Goal: Information Seeking & Learning: Learn about a topic

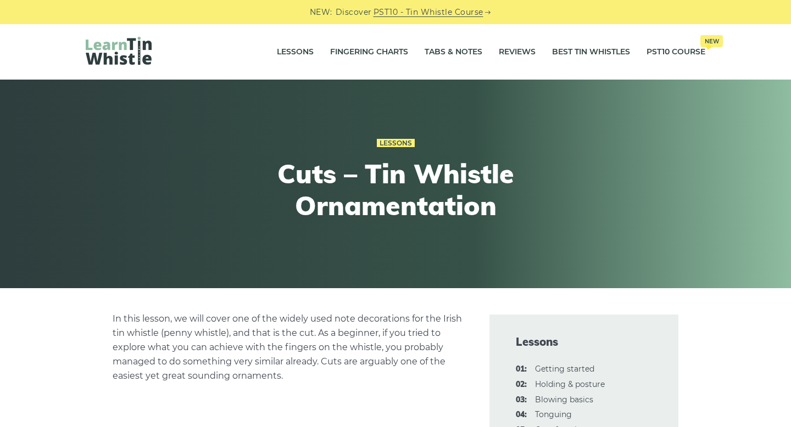
click at [327, 341] on p "In this lesson, we will cover one of the widely used note decorations for the I…" at bounding box center [288, 347] width 350 height 71
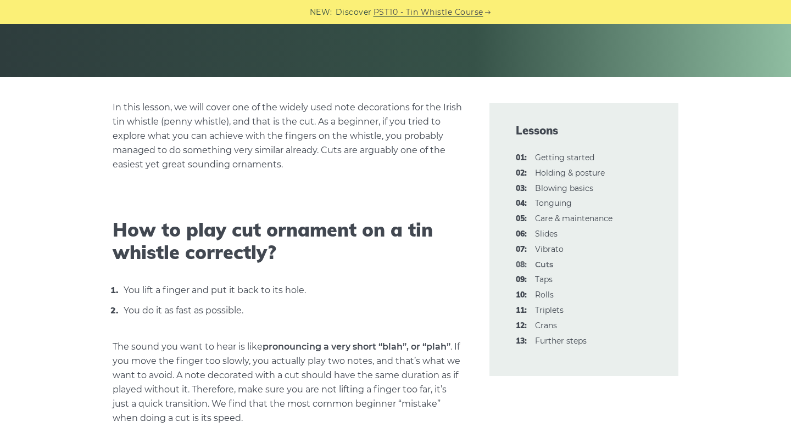
scroll to position [210, 0]
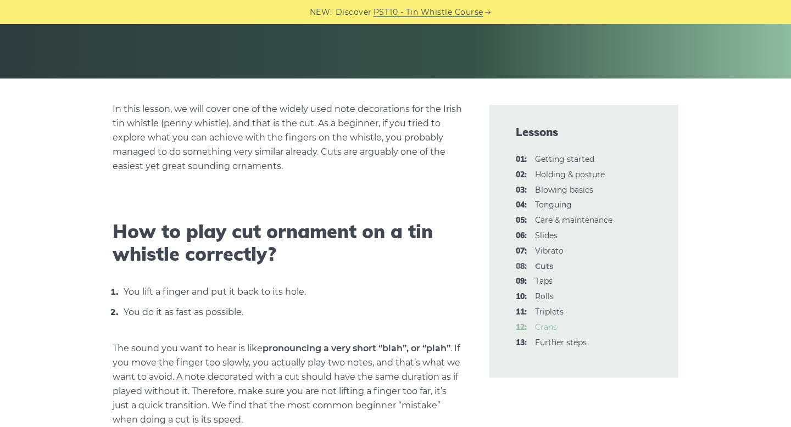
click at [550, 325] on link "12: Crans" at bounding box center [546, 327] width 22 height 10
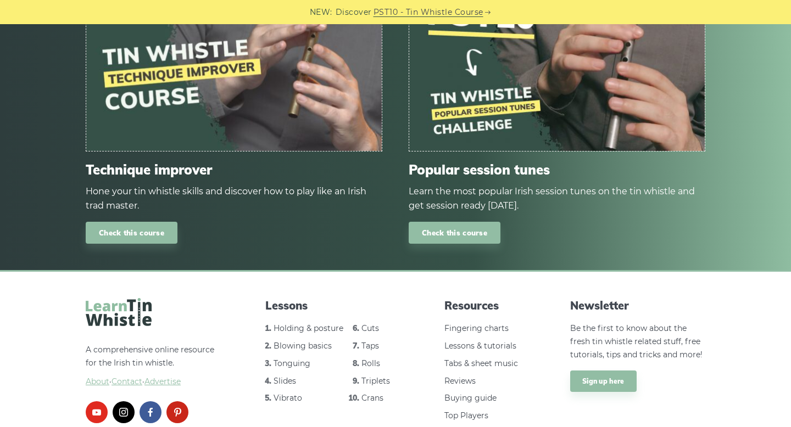
scroll to position [3654, 0]
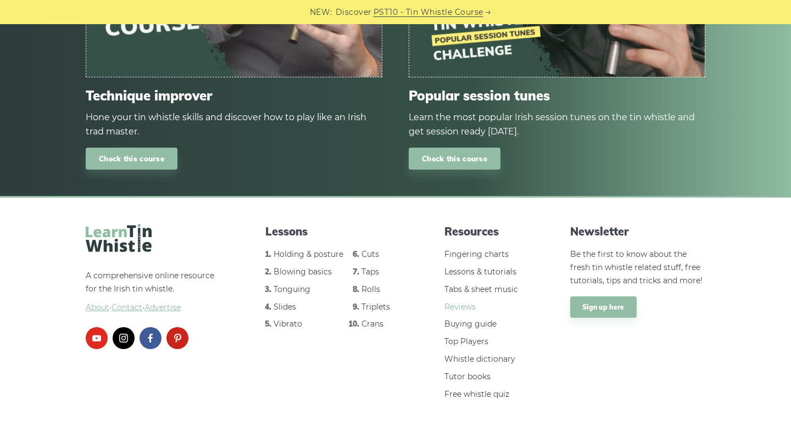
click at [462, 302] on link "Reviews" at bounding box center [459, 307] width 31 height 10
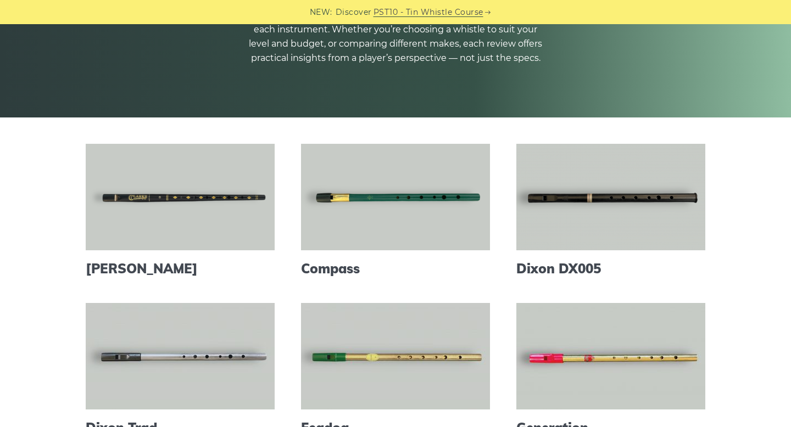
scroll to position [171, 0]
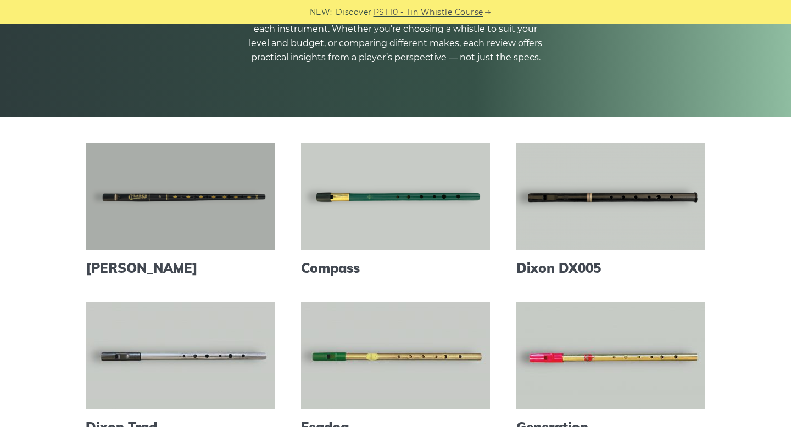
click at [232, 211] on link at bounding box center [180, 196] width 189 height 107
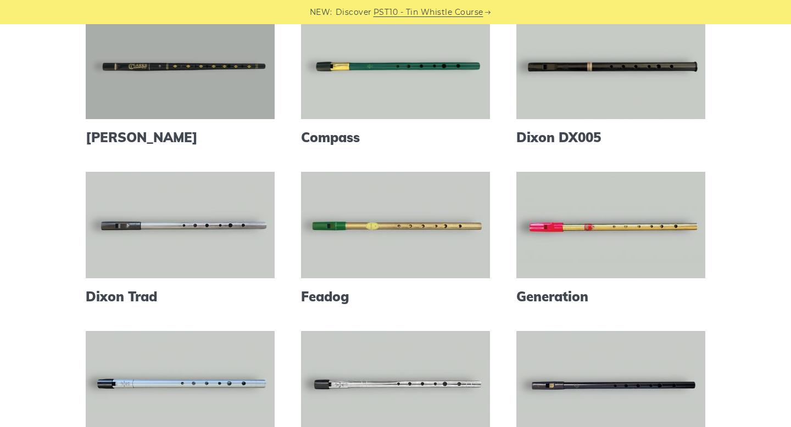
scroll to position [301, 0]
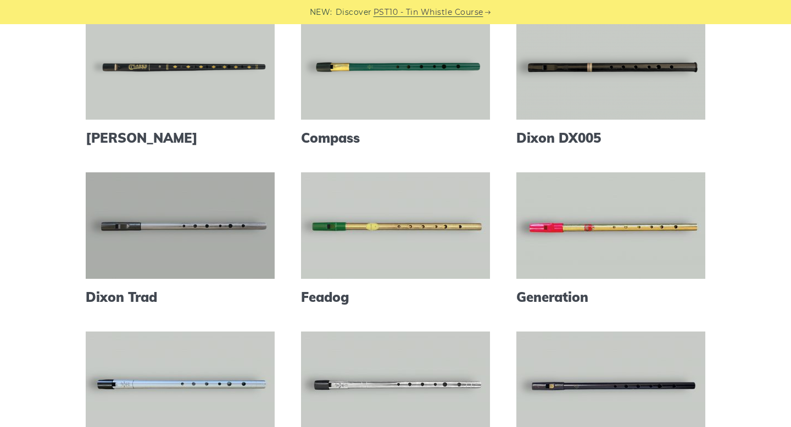
click at [232, 231] on link at bounding box center [180, 225] width 189 height 107
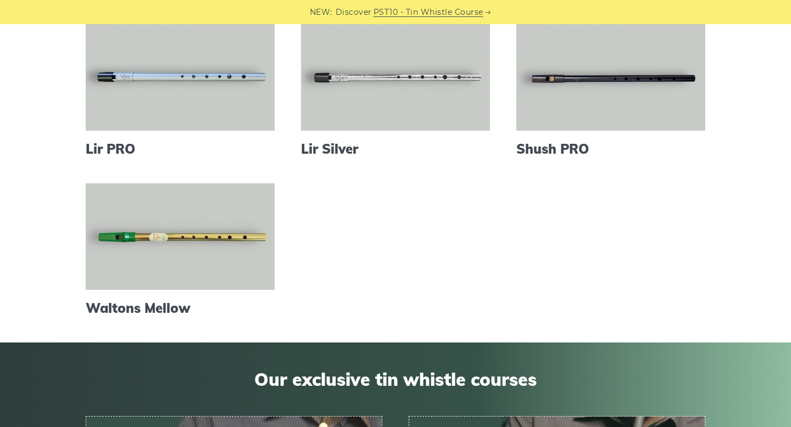
scroll to position [577, 0]
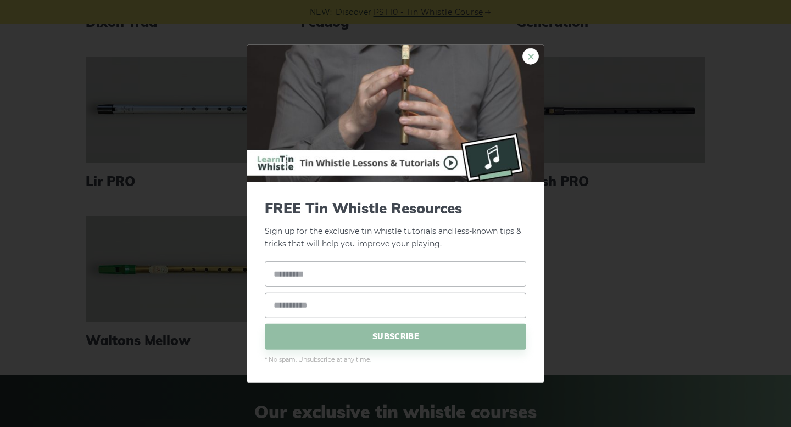
click at [532, 55] on link "×" at bounding box center [530, 56] width 16 height 16
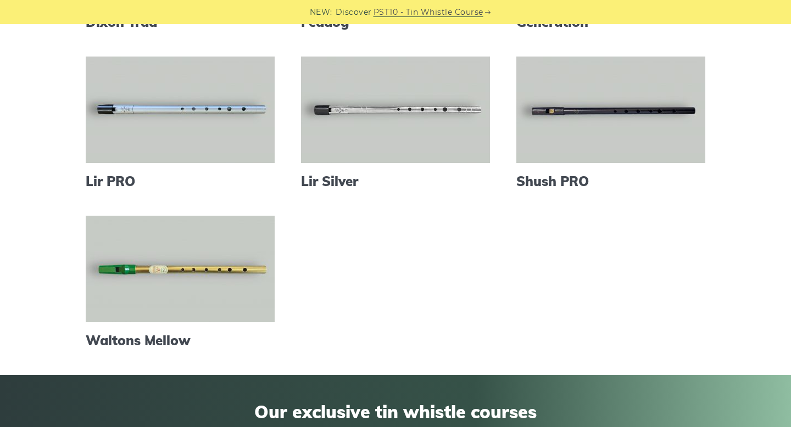
scroll to position [176, 0]
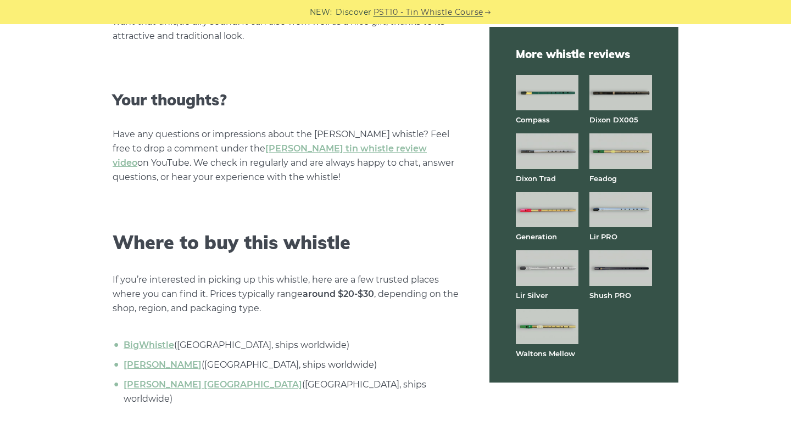
scroll to position [3093, 0]
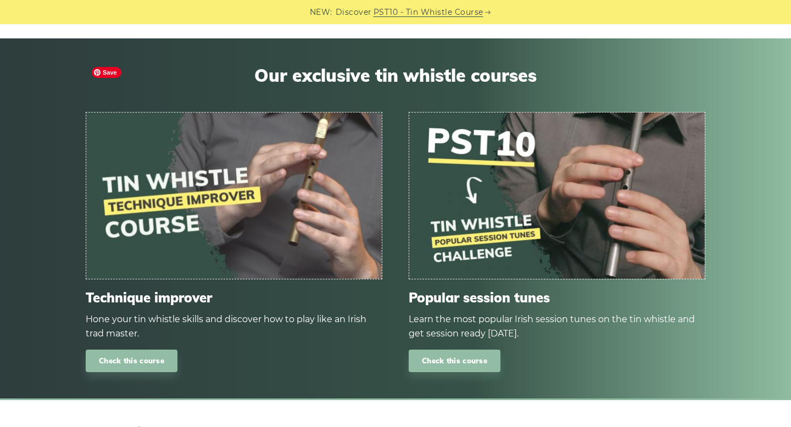
scroll to position [3980, 0]
